Goal: Communication & Community: Answer question/provide support

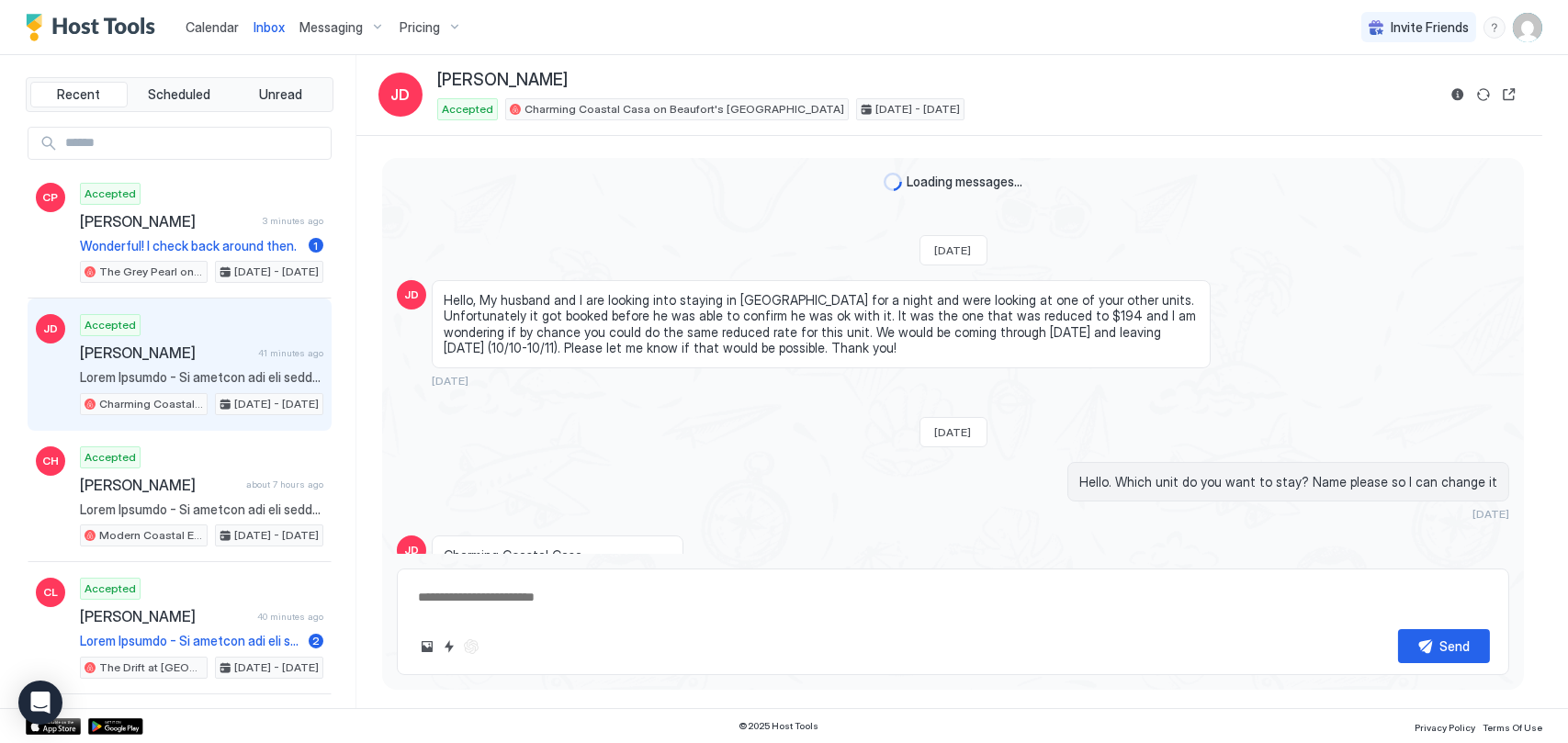
scroll to position [3334, 0]
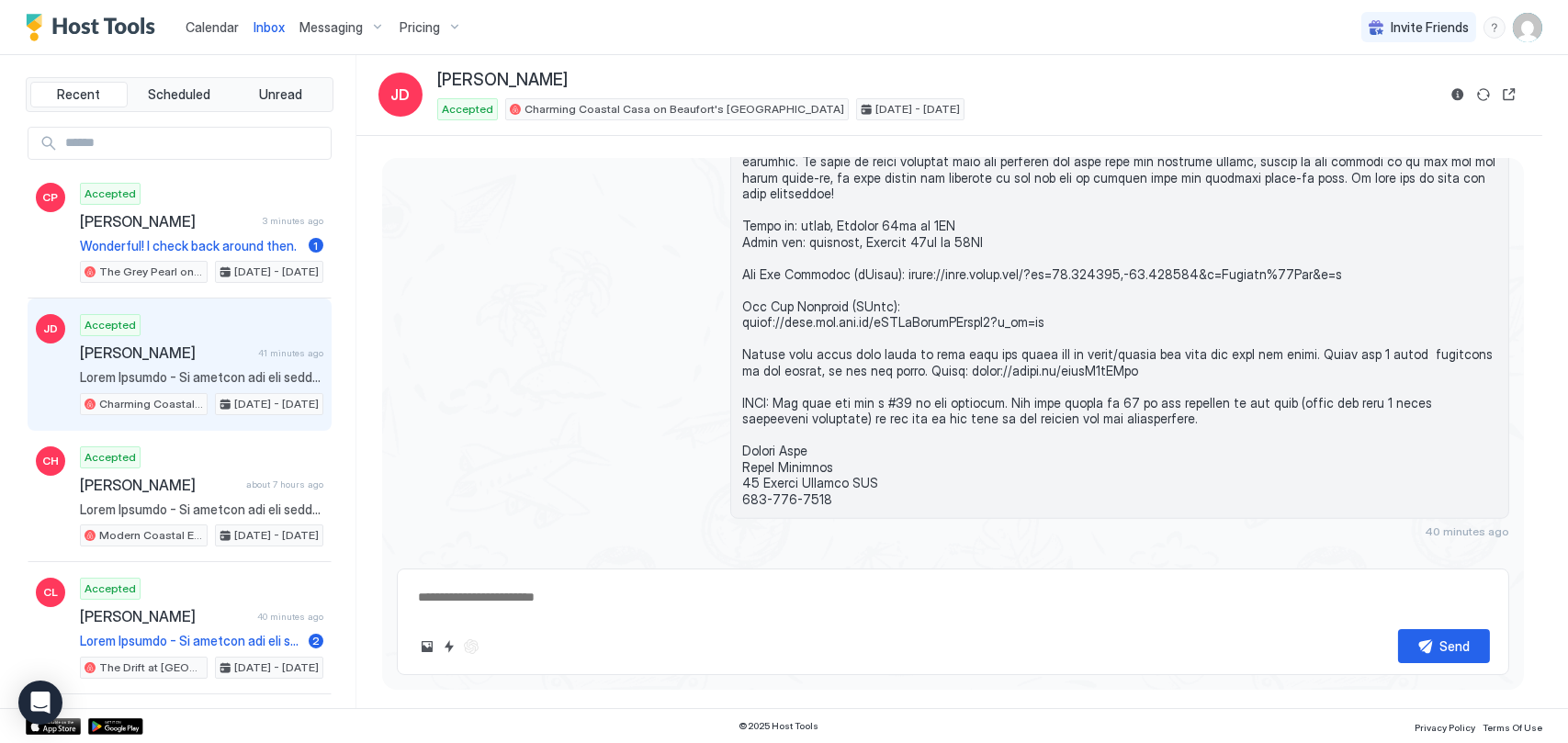
click at [211, 34] on span "Calendar" at bounding box center [212, 27] width 53 height 15
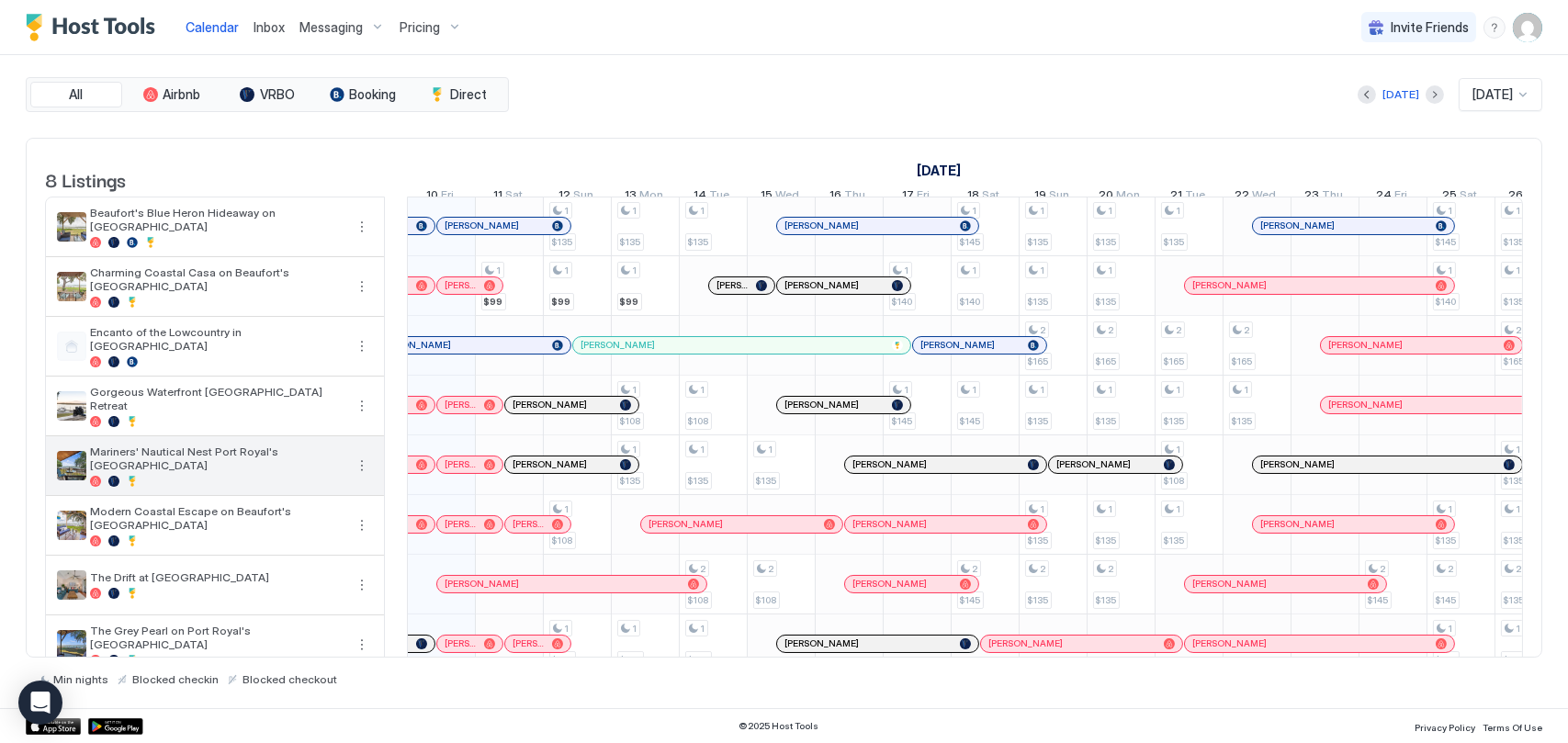
scroll to position [45, 0]
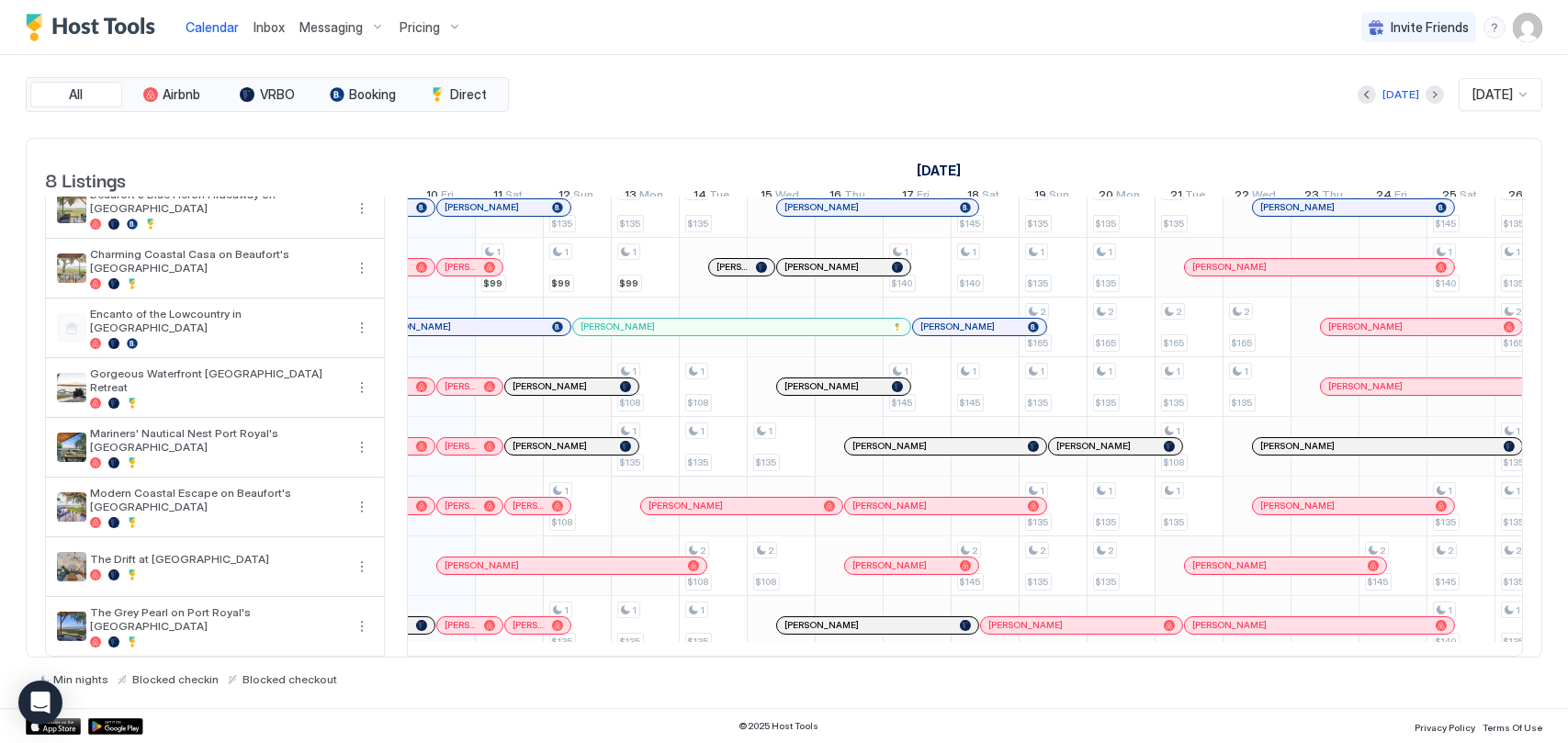
click at [463, 380] on span "[PERSON_NAME] And [PERSON_NAME]" at bounding box center [460, 386] width 32 height 12
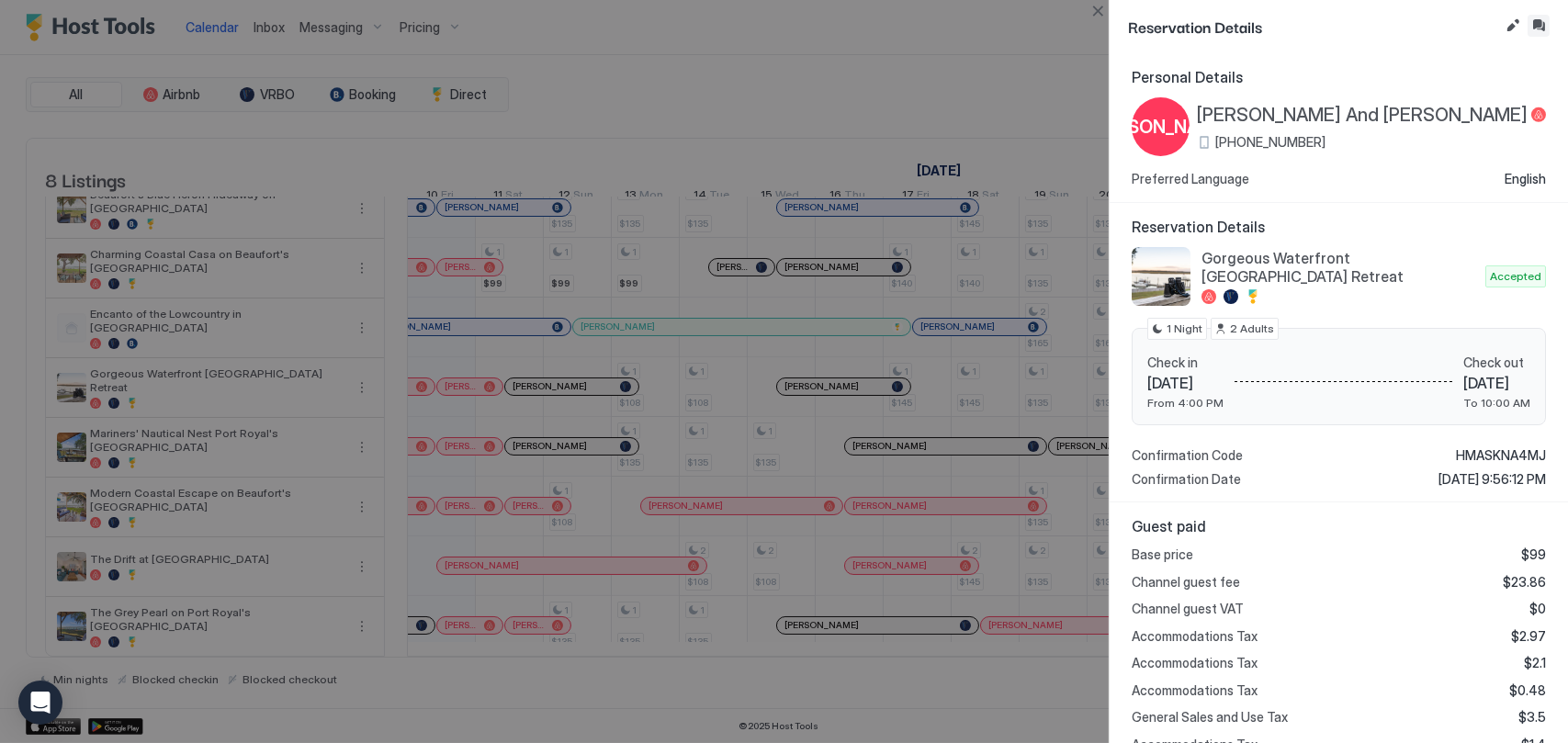
click at [1536, 27] on button "Inbox" at bounding box center [1538, 26] width 22 height 22
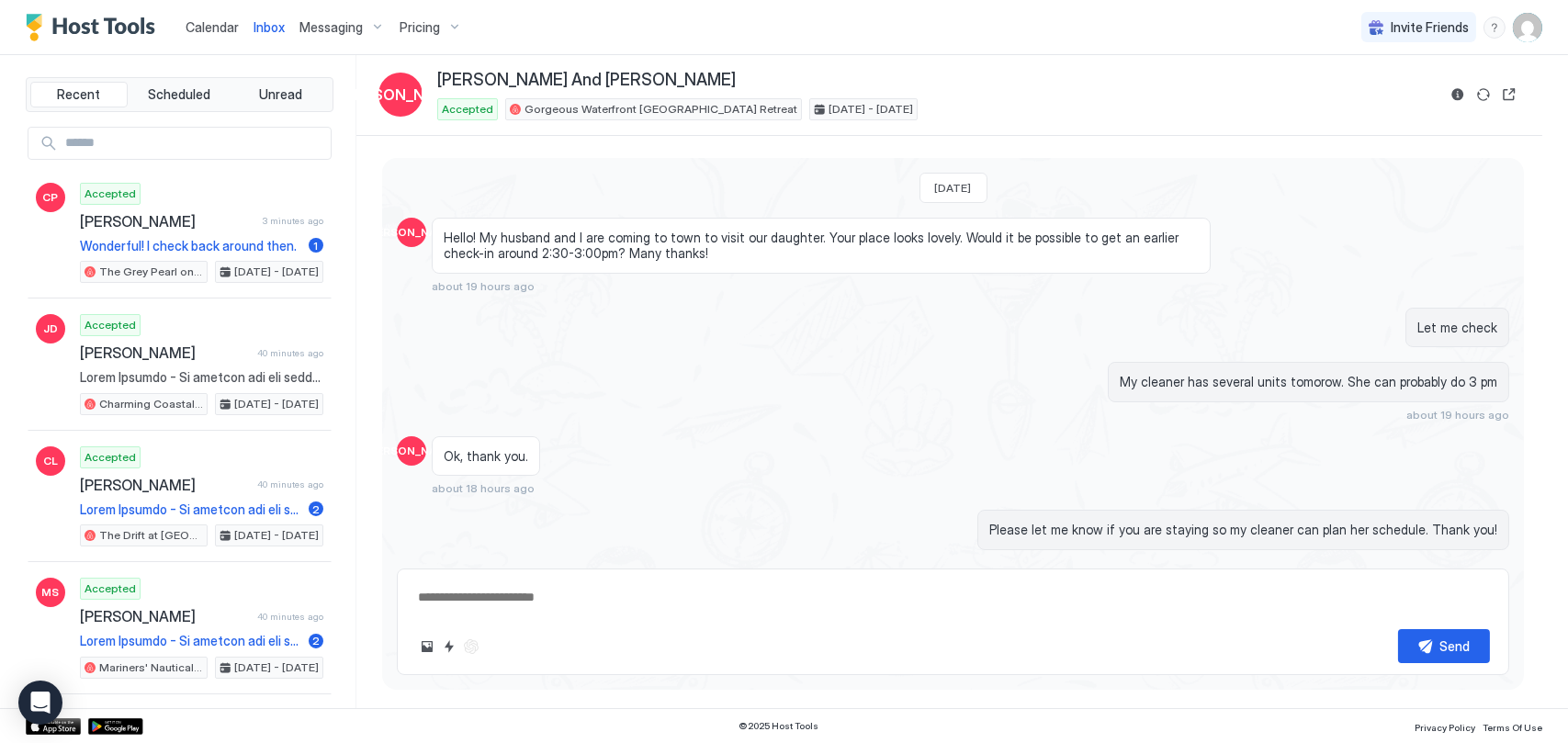
click at [747, 614] on div "Send" at bounding box center [953, 622] width 1112 height 106
click at [745, 604] on textarea at bounding box center [952, 598] width 1073 height 34
type textarea "**********"
click at [1433, 648] on button "Send" at bounding box center [1443, 646] width 92 height 34
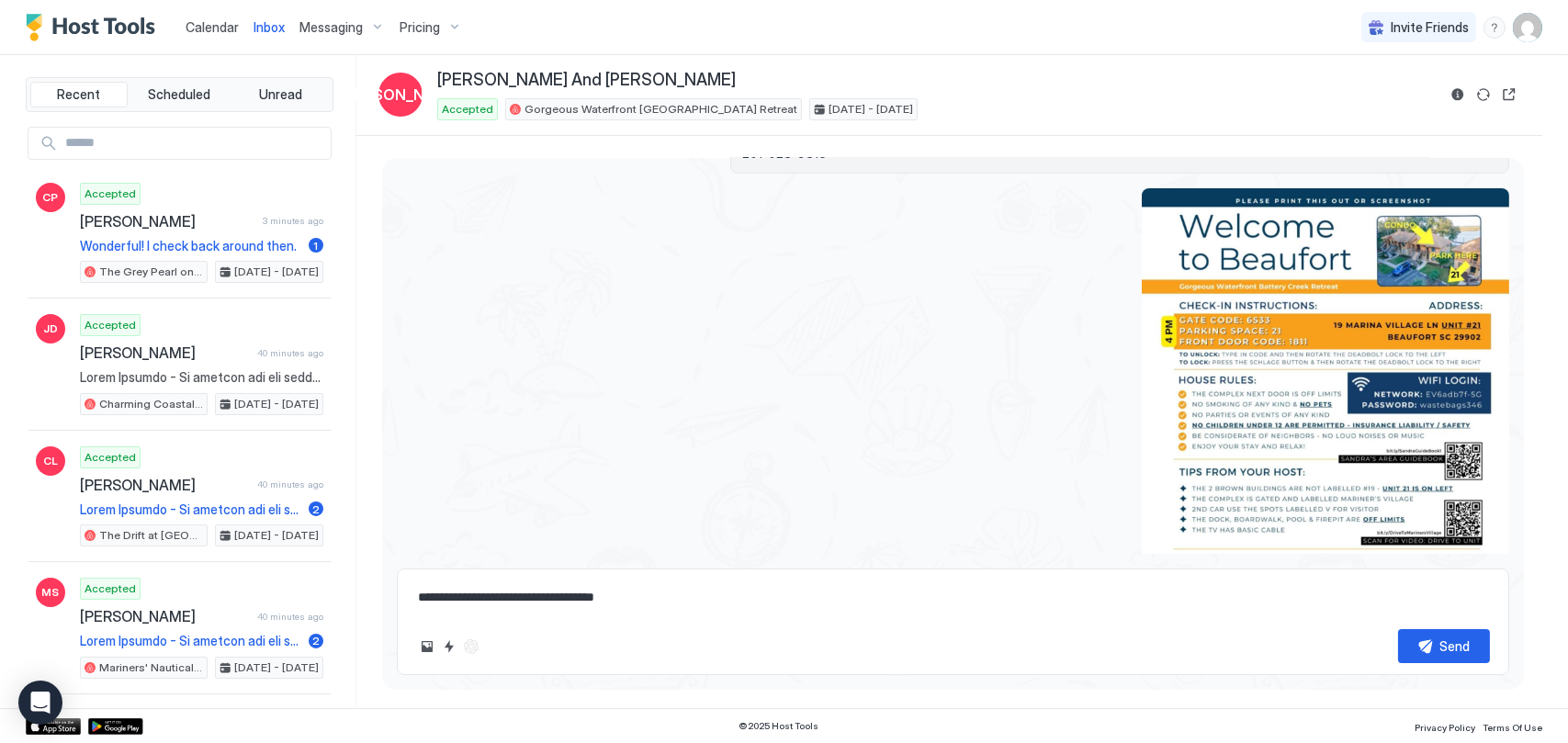
scroll to position [2551, 0]
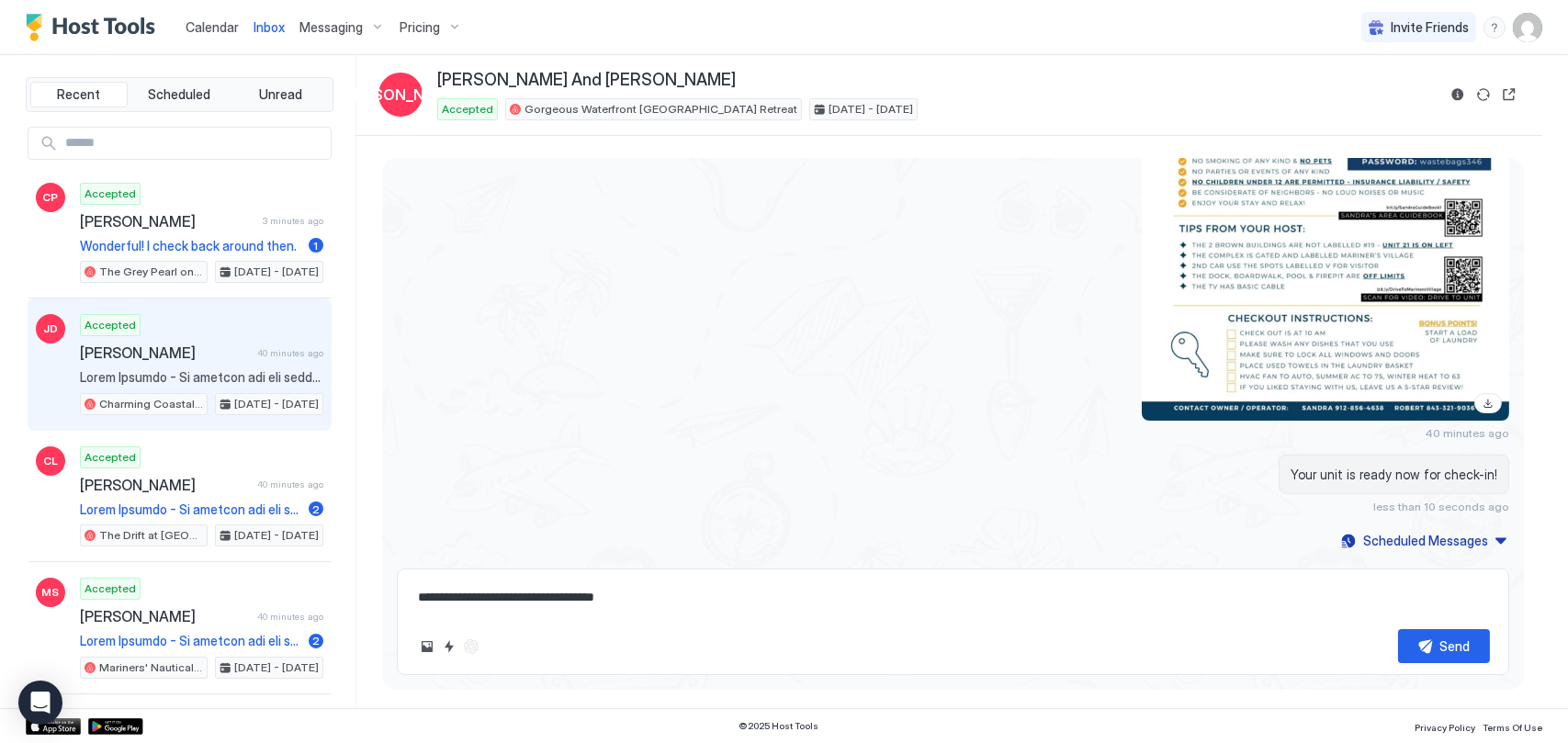
click at [148, 321] on div "Accepted [PERSON_NAME] 40 minutes ago Charming Coastal Casa on Beaufort's [GEOG…" at bounding box center [201, 364] width 243 height 101
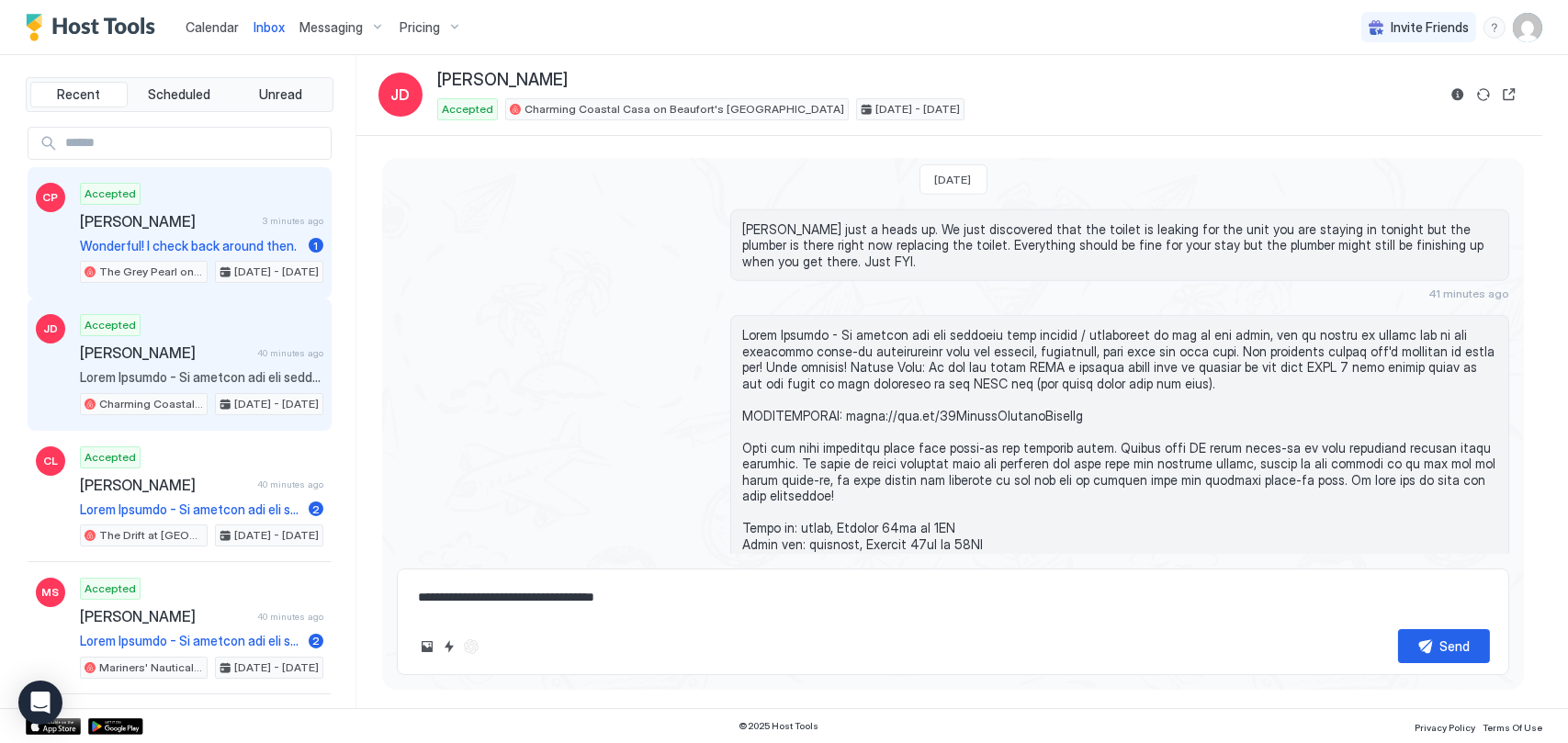
scroll to position [3334, 0]
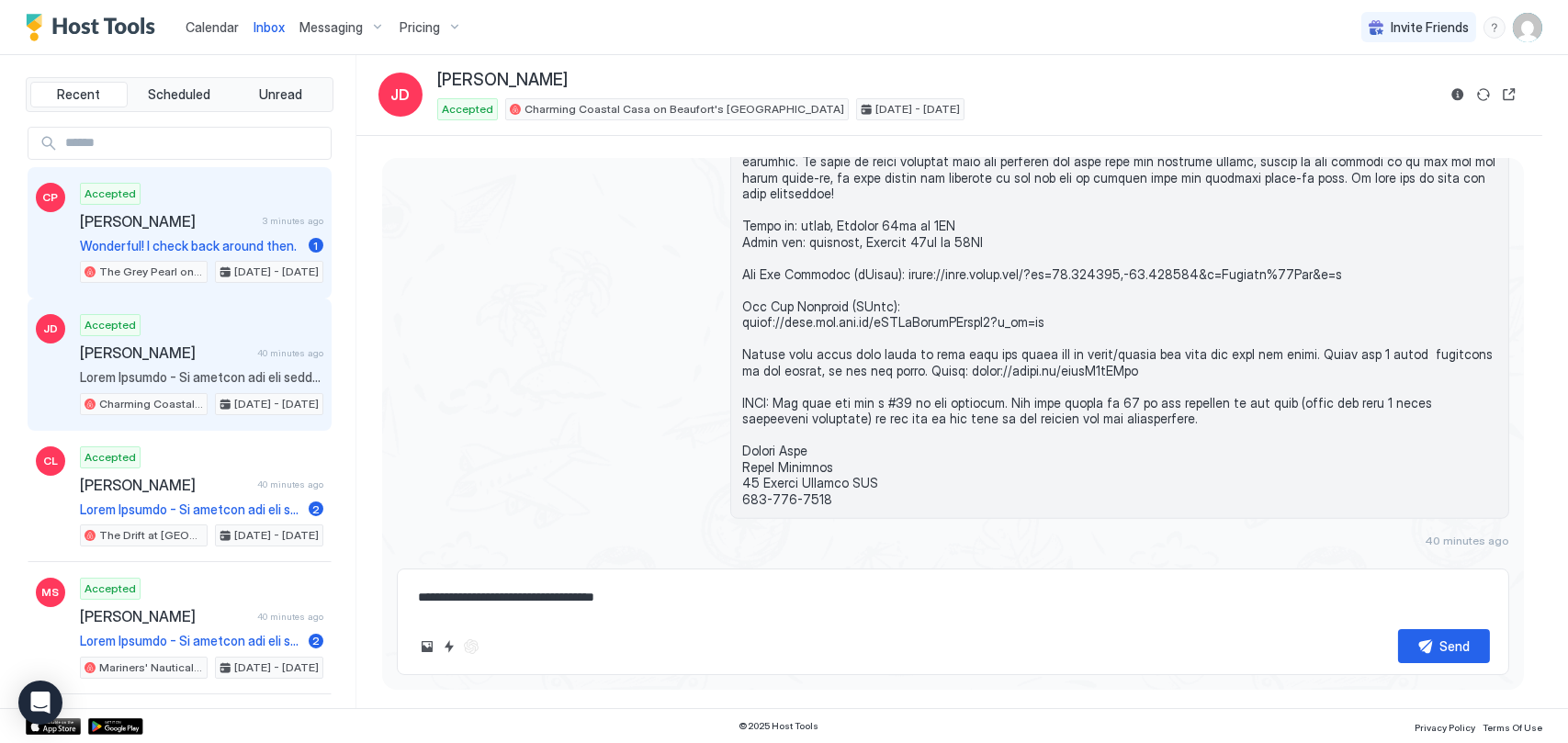
click at [164, 236] on div "Accepted [PERSON_NAME] 3 minutes ago Wonderful! I check back around then. 1 The…" at bounding box center [201, 233] width 243 height 101
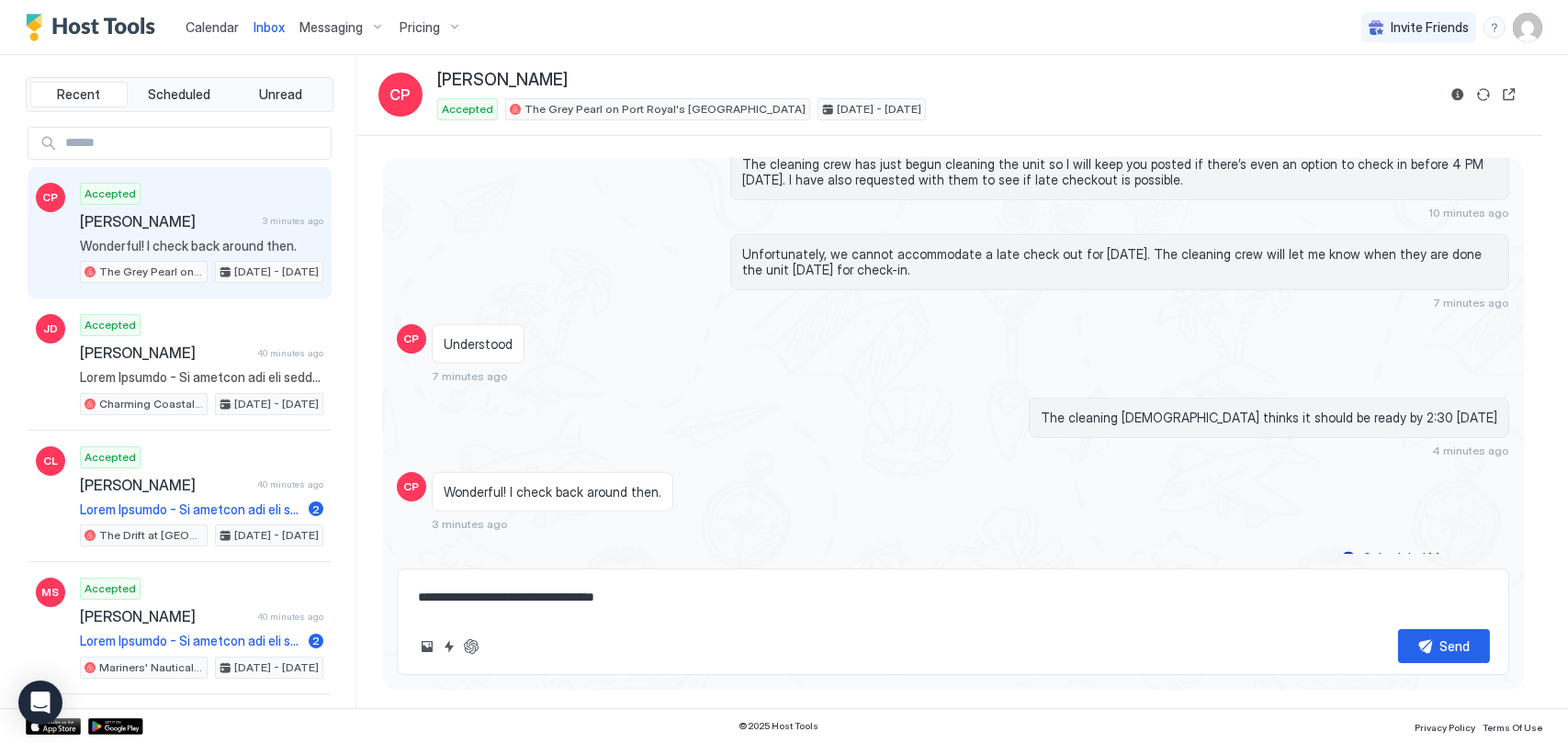
scroll to position [3665, 0]
click at [228, 10] on div "Calendar" at bounding box center [212, 27] width 68 height 34
click at [227, 21] on span "Calendar" at bounding box center [212, 27] width 53 height 15
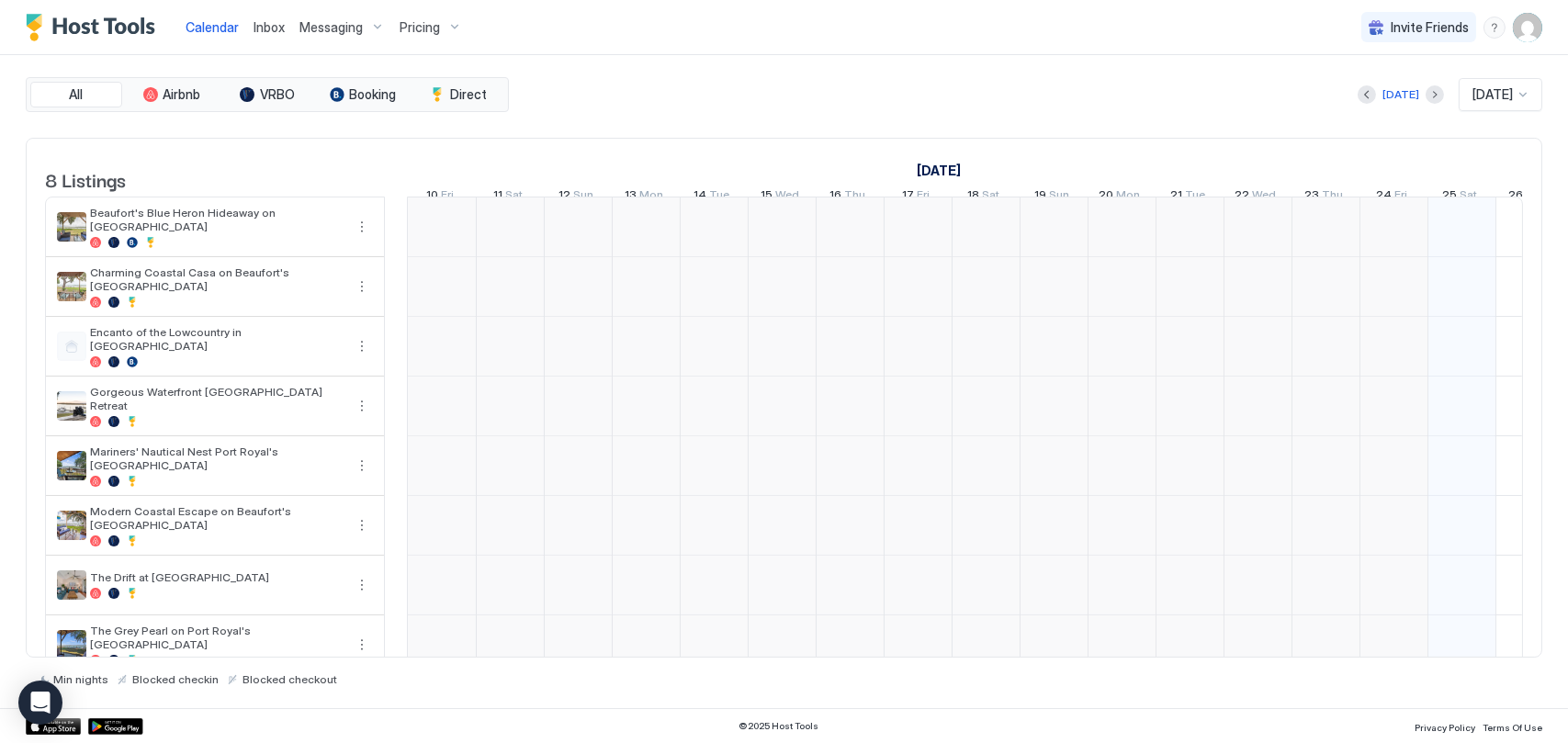
scroll to position [0, 1020]
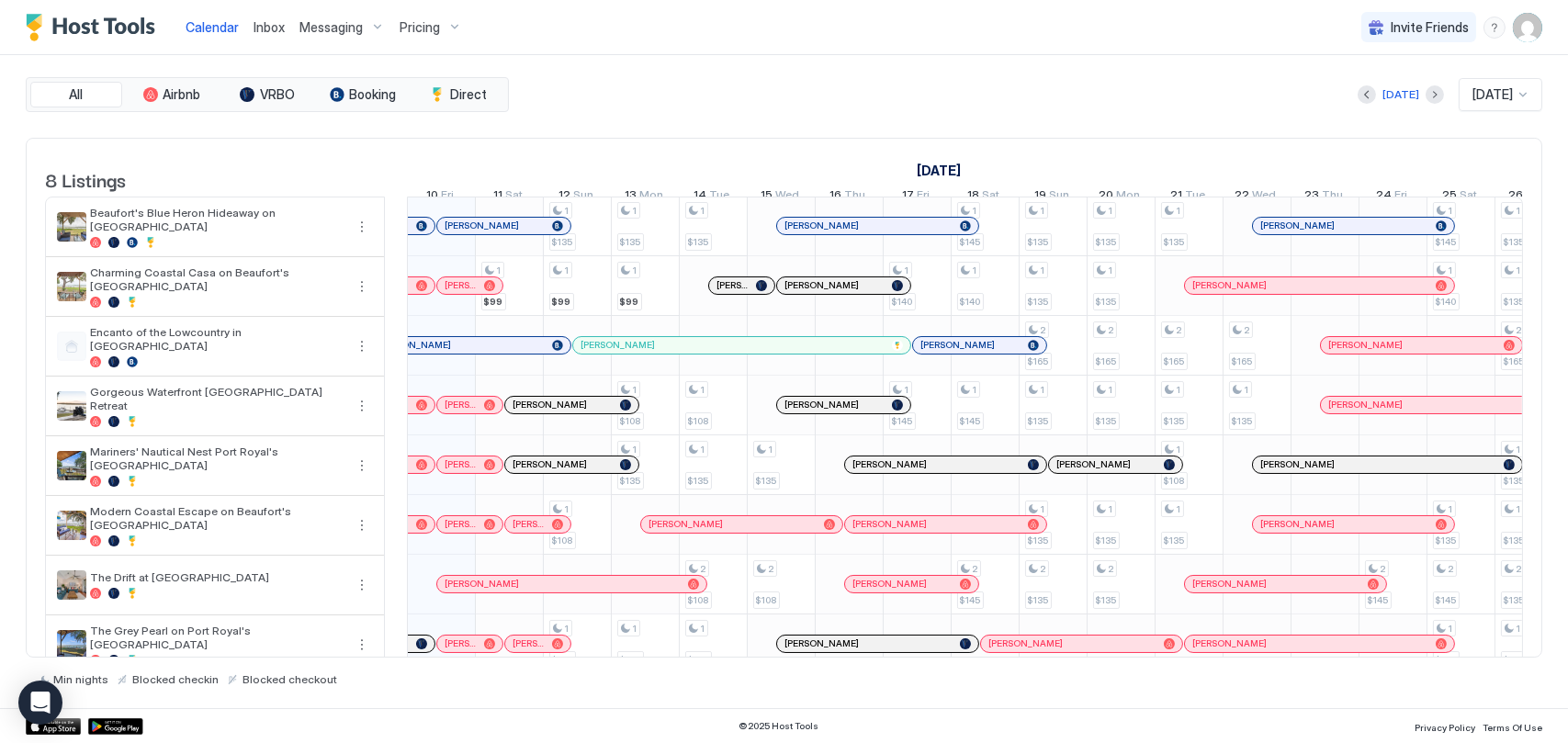
click at [467, 231] on span "[PERSON_NAME]" at bounding box center [481, 226] width 75 height 12
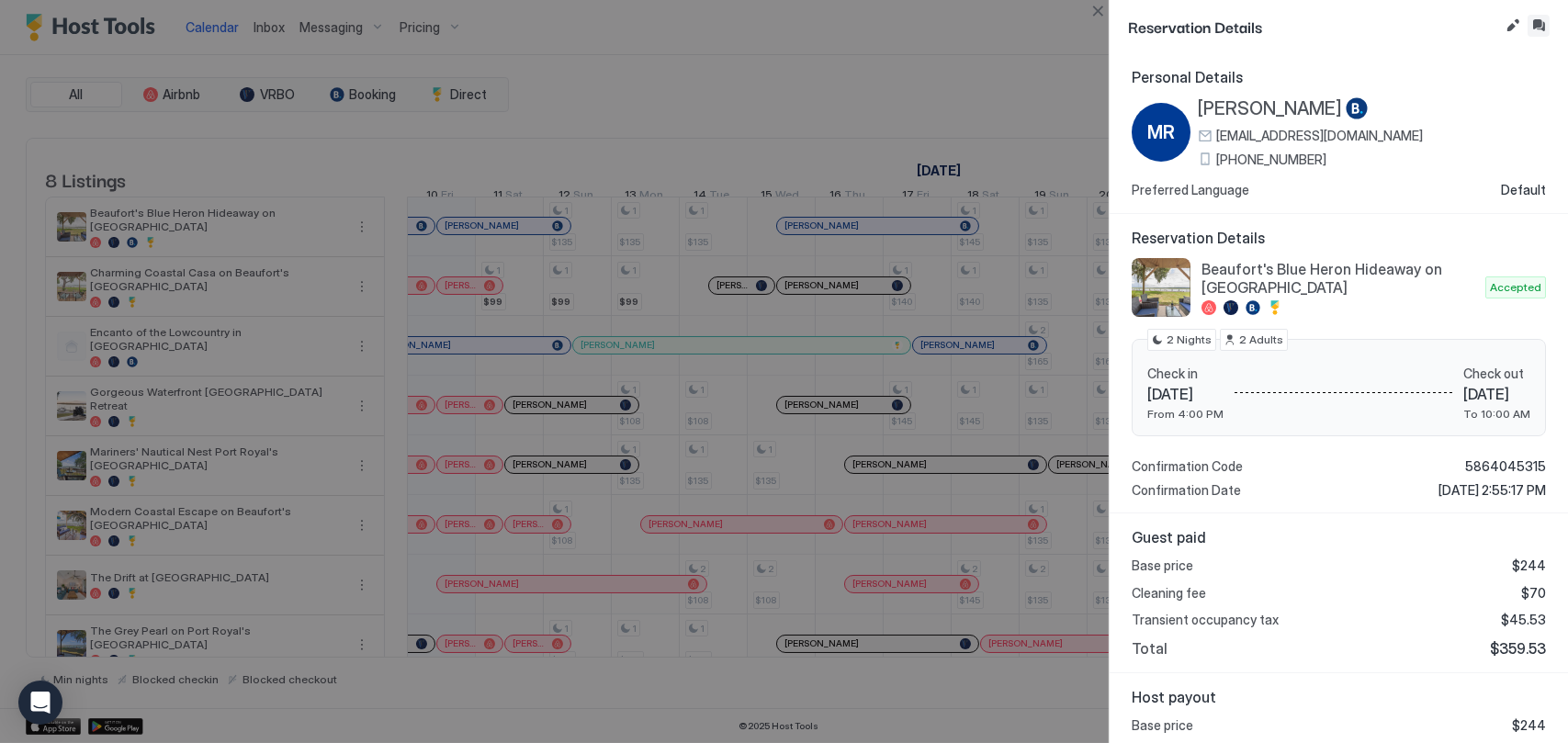
click at [1538, 24] on button "Inbox" at bounding box center [1538, 26] width 22 height 22
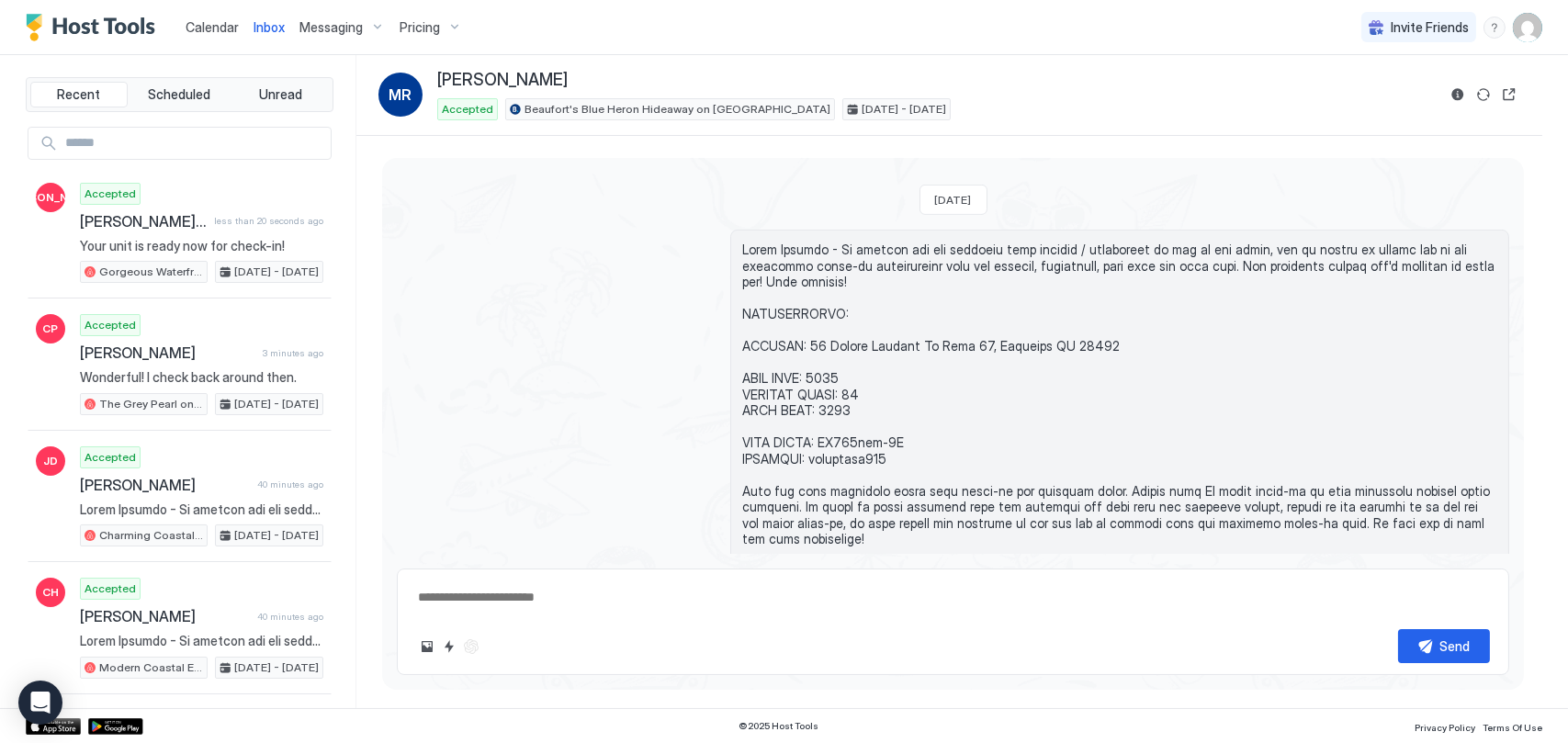
scroll to position [1851, 0]
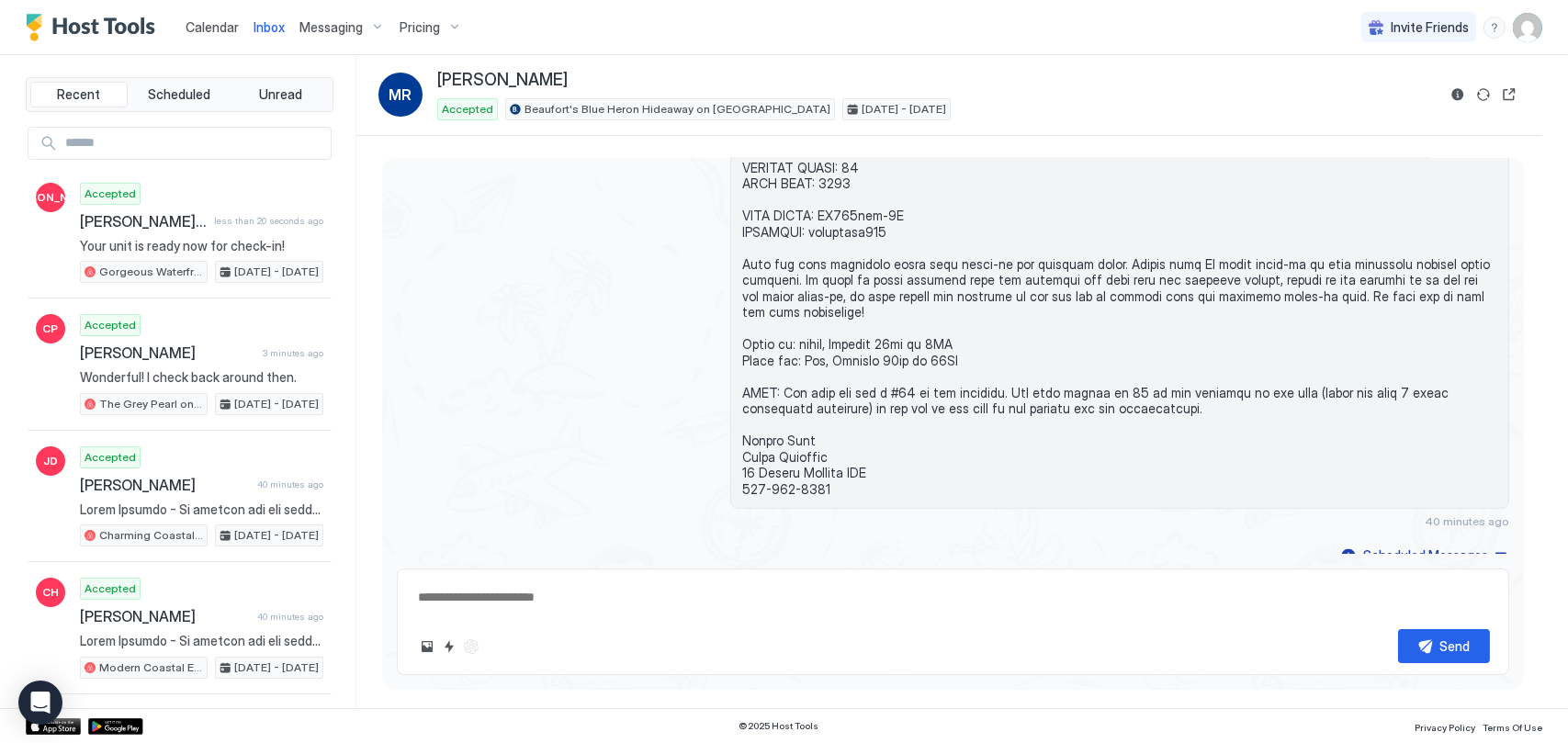
click at [922, 578] on div "Send" at bounding box center [953, 622] width 1112 height 106
click at [927, 597] on textarea at bounding box center [952, 598] width 1073 height 34
type textarea "**********"
click at [1410, 641] on button "Send" at bounding box center [1443, 646] width 92 height 34
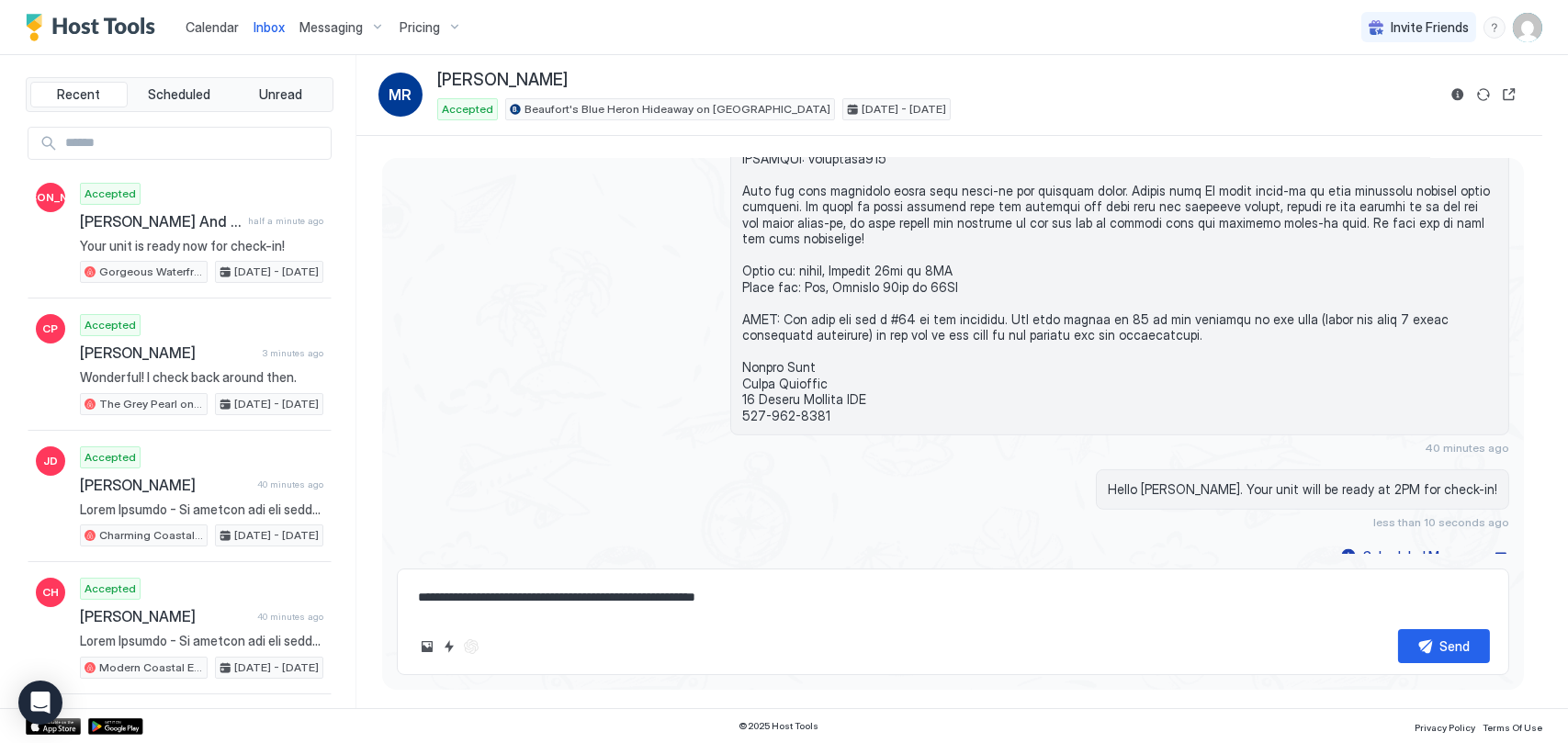
click at [254, 23] on span "Inbox" at bounding box center [269, 27] width 31 height 15
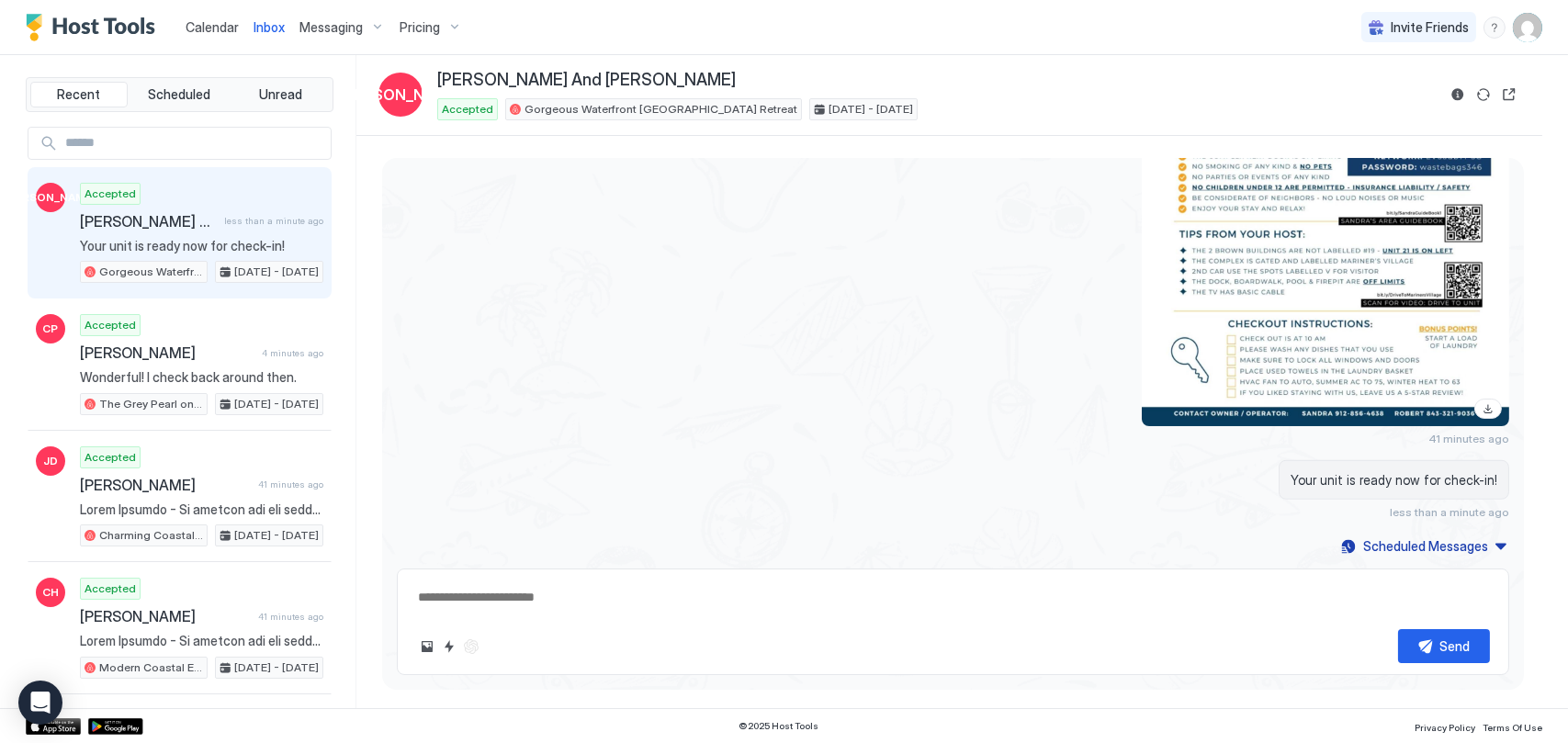
scroll to position [2551, 0]
